Goal: Task Accomplishment & Management: Manage account settings

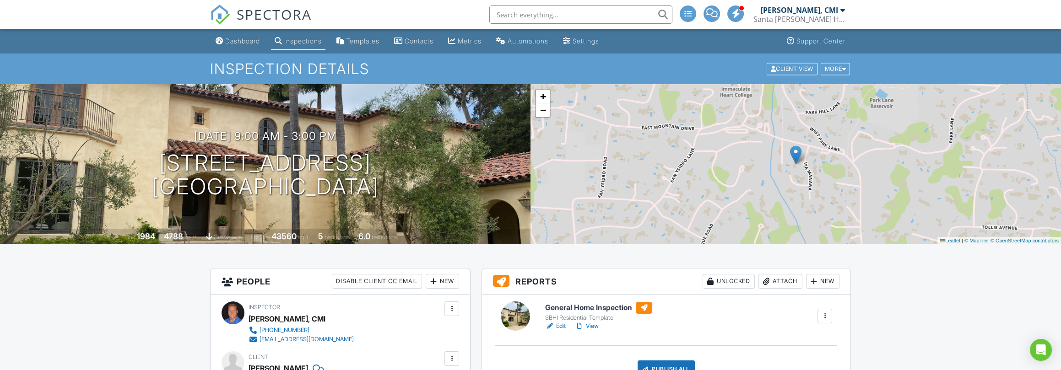
click at [596, 324] on link "View" at bounding box center [587, 326] width 24 height 9
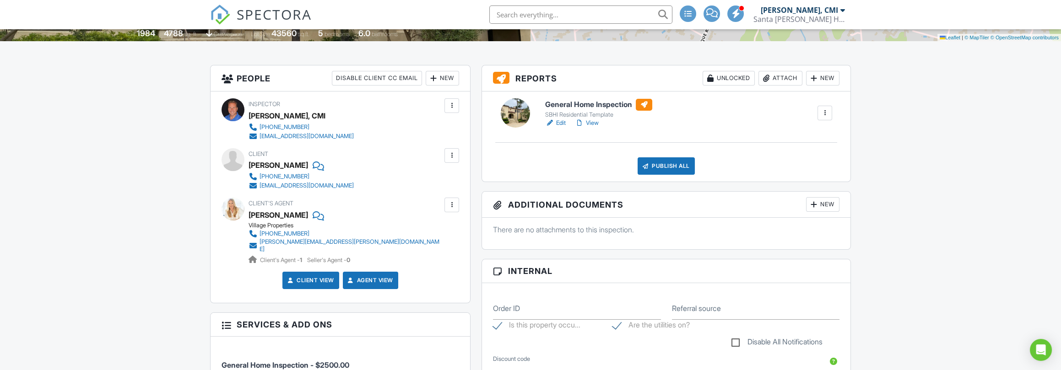
click at [451, 200] on div at bounding box center [451, 204] width 9 height 9
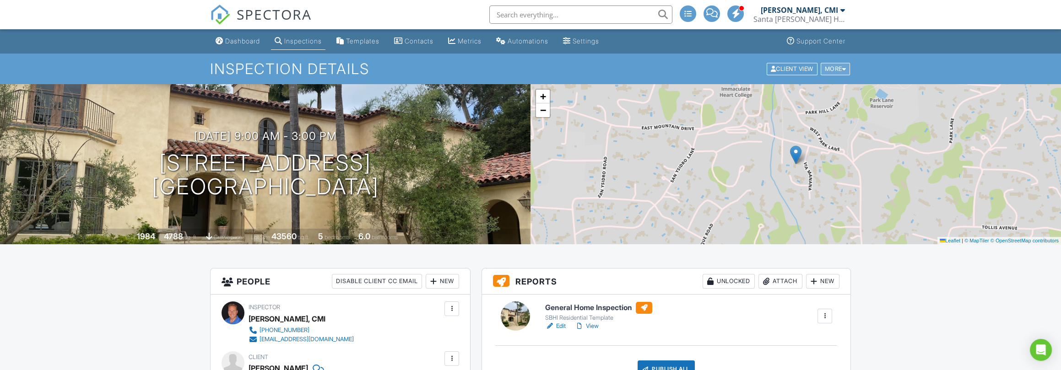
click at [838, 65] on div "More" at bounding box center [836, 69] width 30 height 12
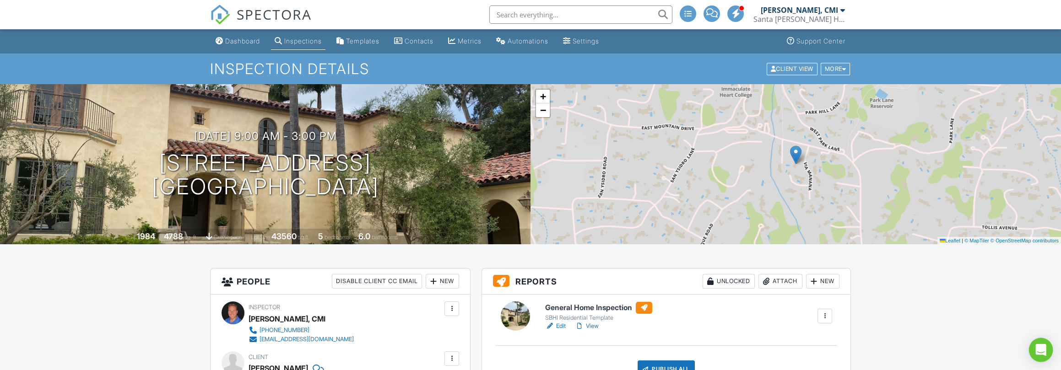
click at [1042, 353] on icon "Open Intercom Messenger" at bounding box center [1040, 350] width 11 height 12
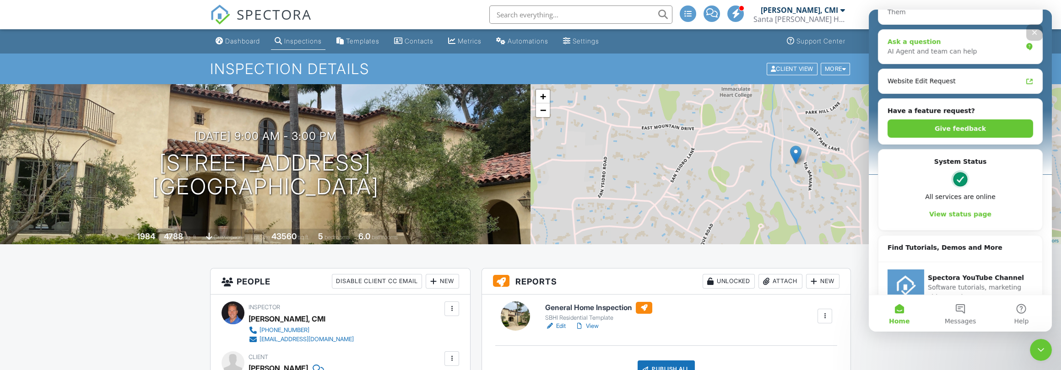
scroll to position [211, 0]
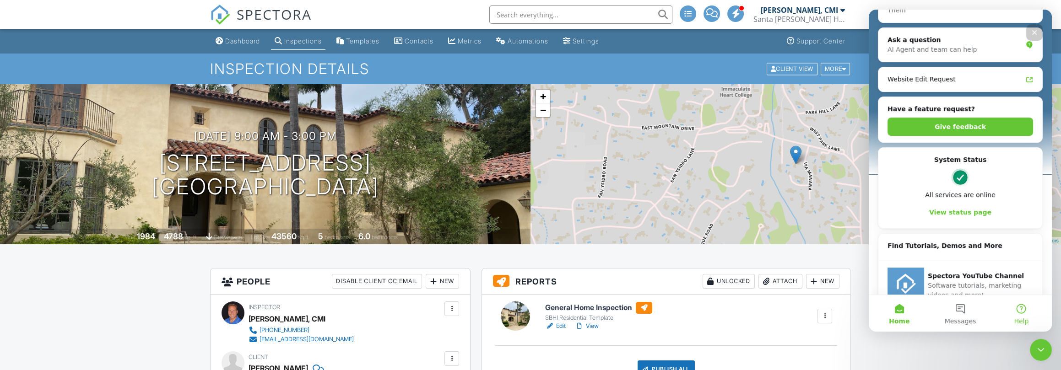
click at [1022, 308] on button "Help" at bounding box center [1021, 313] width 61 height 37
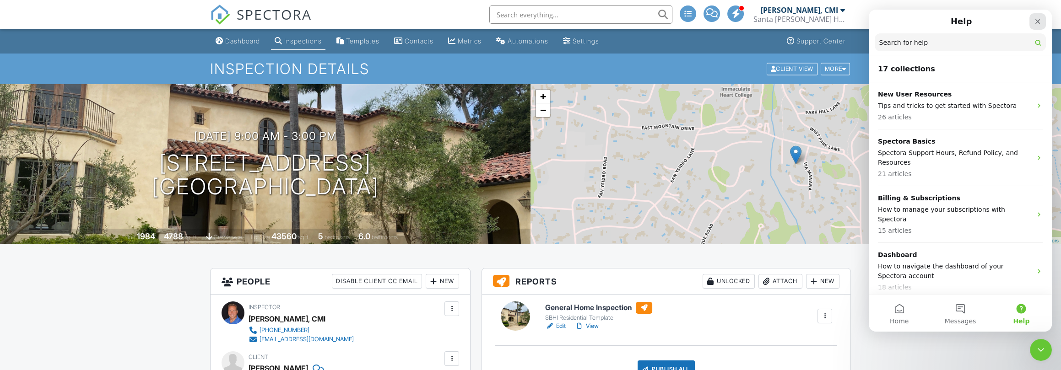
click at [1035, 19] on icon "Close" at bounding box center [1037, 21] width 5 height 5
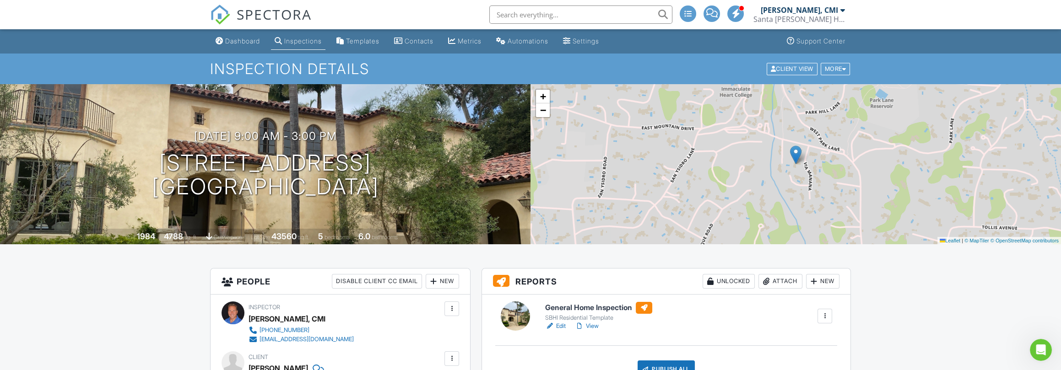
scroll to position [203, 0]
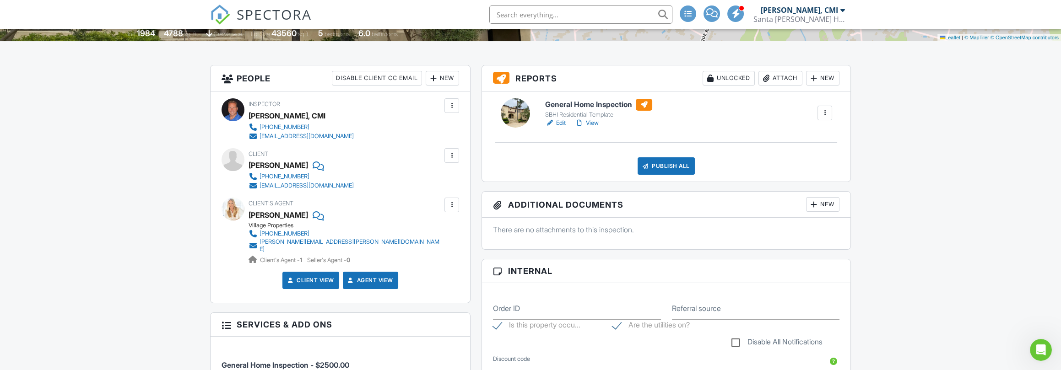
click at [595, 122] on link "View" at bounding box center [587, 123] width 24 height 9
